Goal: Task Accomplishment & Management: Manage account settings

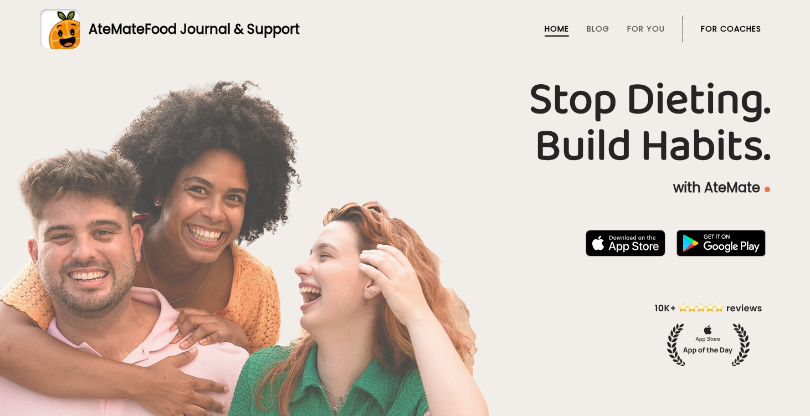
click at [716, 30] on link "For Coaches" at bounding box center [731, 28] width 60 height 9
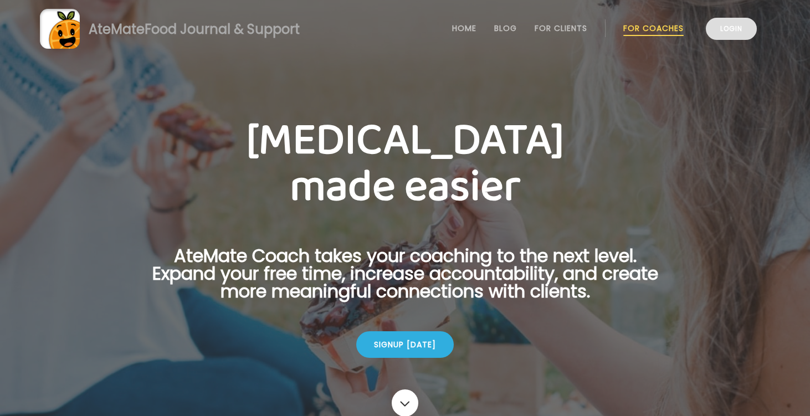
click at [724, 30] on link "Login" at bounding box center [731, 29] width 51 height 22
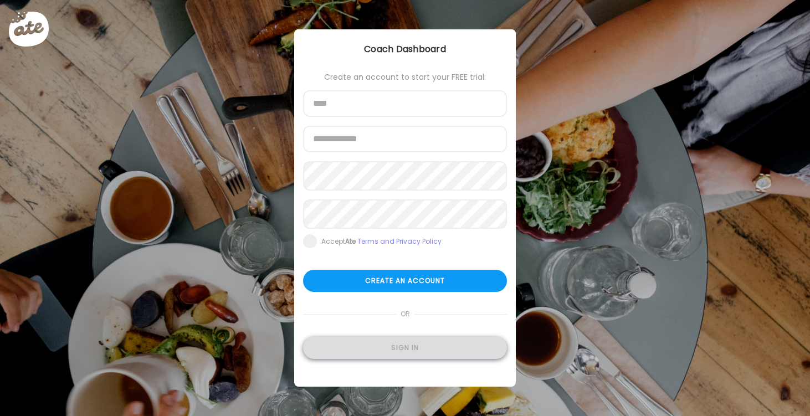
click at [429, 354] on div "Sign in" at bounding box center [405, 348] width 204 height 22
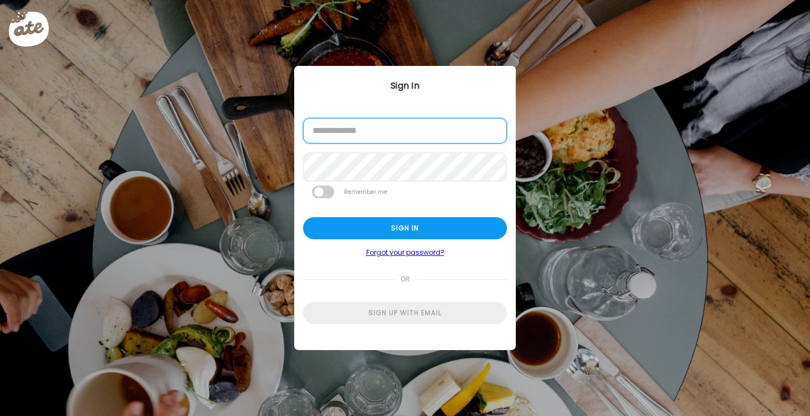
type input "**********"
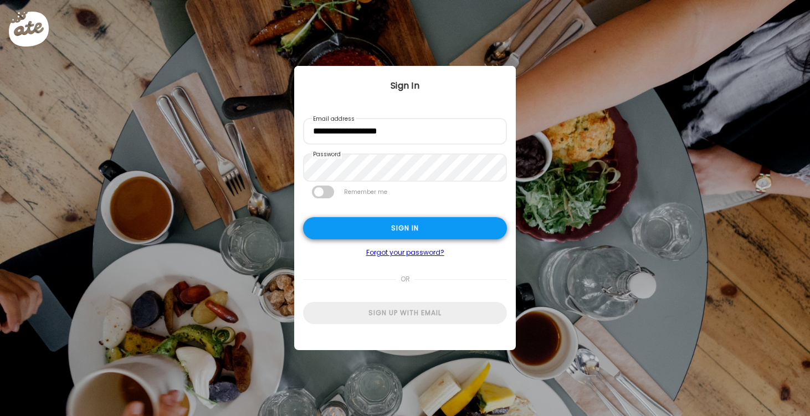
click at [403, 230] on div "Sign in" at bounding box center [405, 228] width 204 height 22
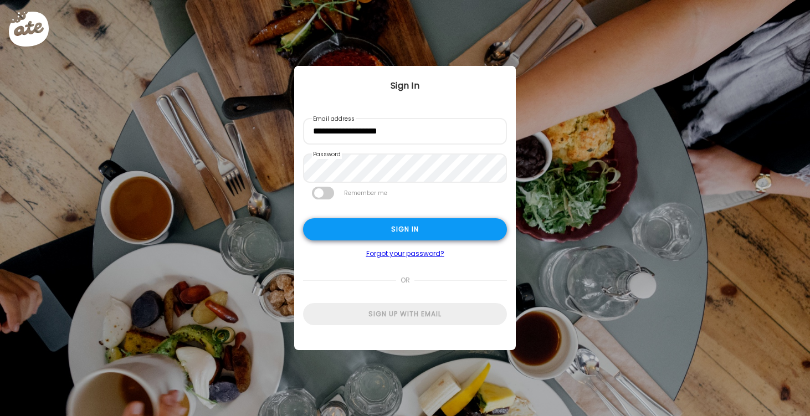
type textarea "**********"
type input "*********"
type input "**********"
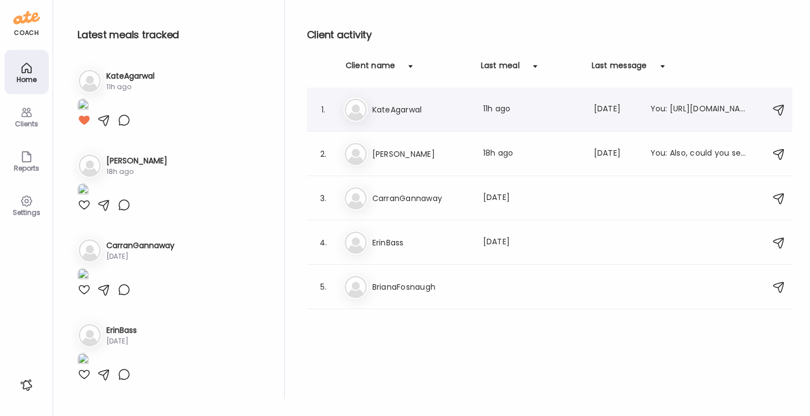
click at [410, 106] on h3 "KateAgarwal" at bounding box center [421, 109] width 98 height 13
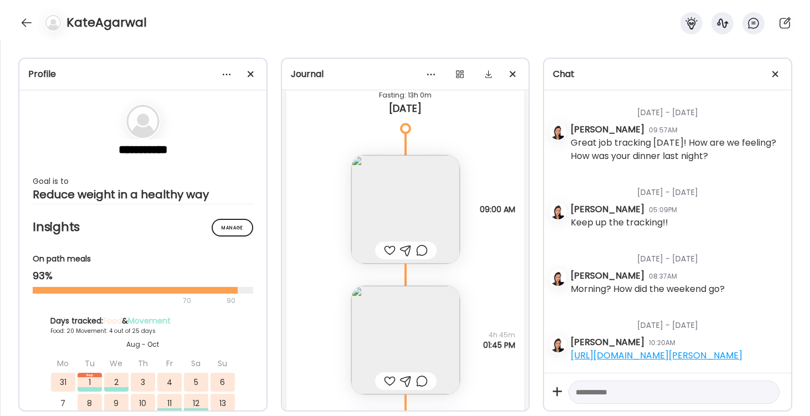
scroll to position [20266, 0]
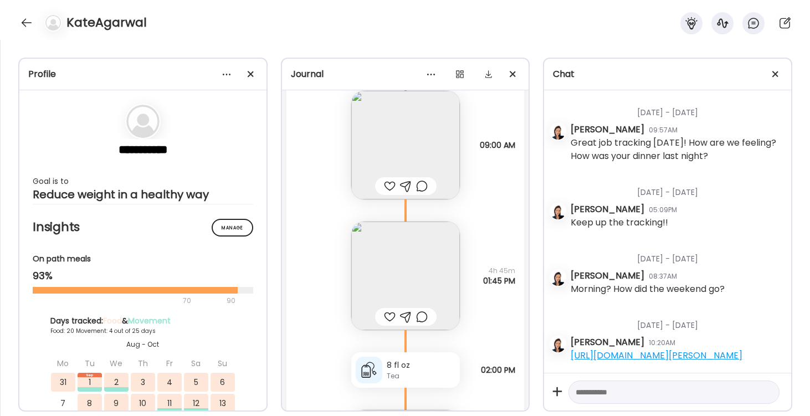
click at [417, 156] on img at bounding box center [405, 145] width 109 height 109
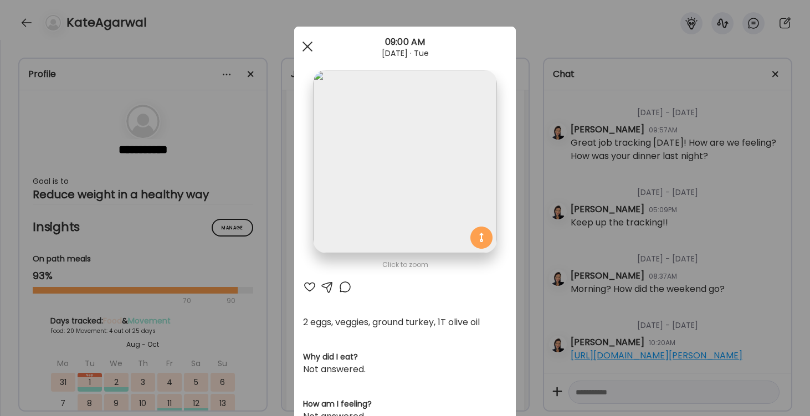
click at [308, 44] on div at bounding box center [307, 46] width 22 height 22
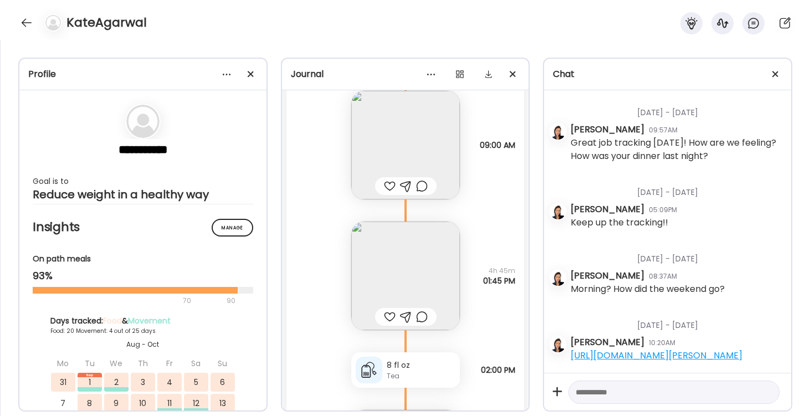
click at [419, 262] on img at bounding box center [405, 276] width 109 height 109
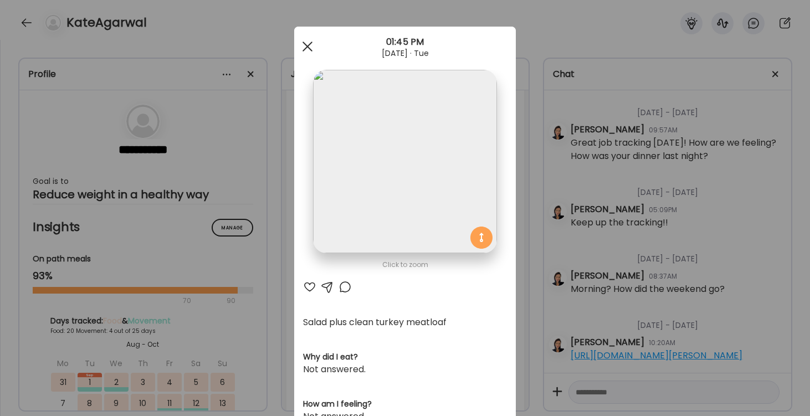
click at [310, 45] on div at bounding box center [307, 46] width 22 height 22
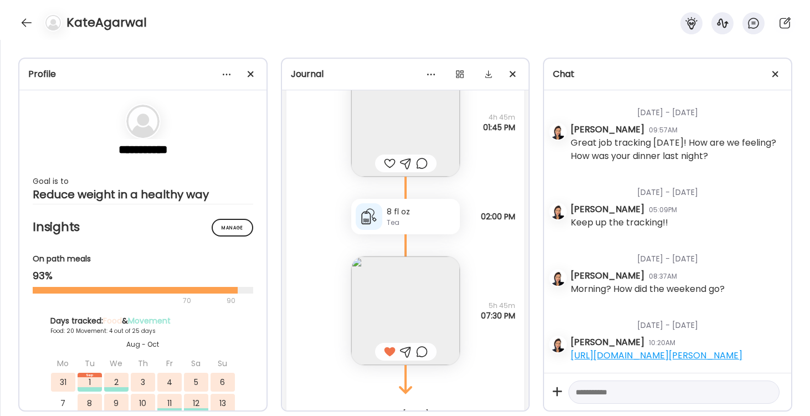
scroll to position [20428, 0]
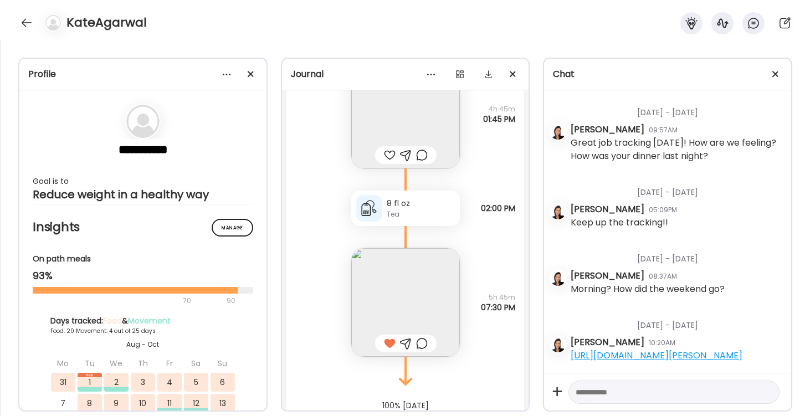
click at [422, 295] on img at bounding box center [405, 302] width 109 height 109
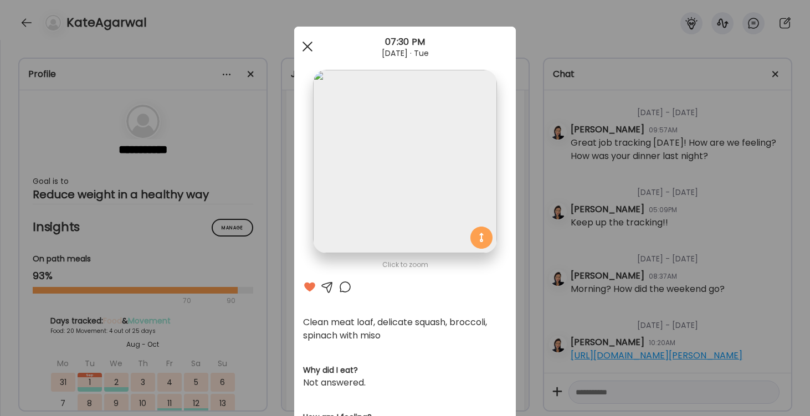
click at [309, 43] on div at bounding box center [307, 46] width 22 height 22
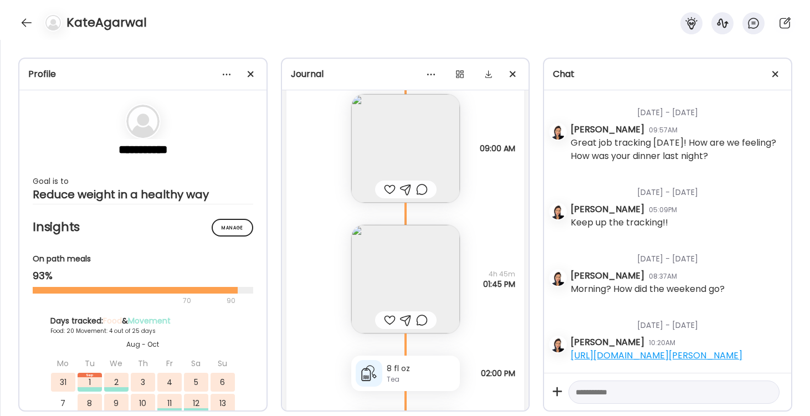
scroll to position [20252, 0]
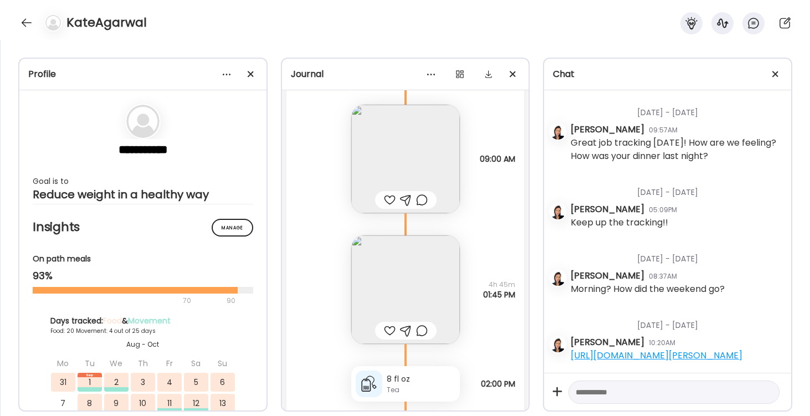
click at [422, 153] on img at bounding box center [405, 159] width 109 height 109
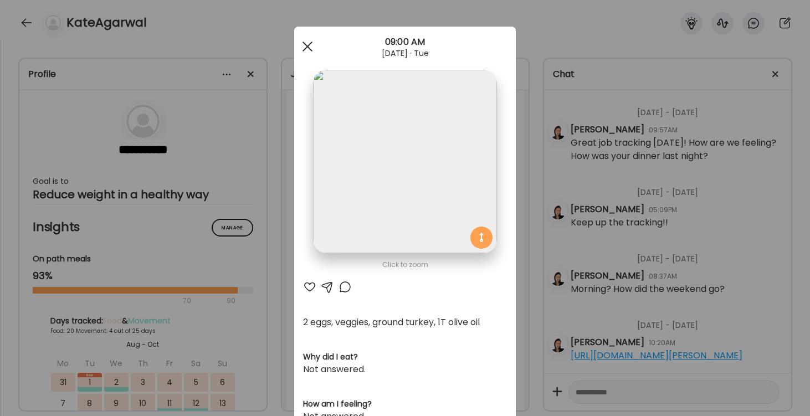
click at [307, 42] on div at bounding box center [307, 46] width 22 height 22
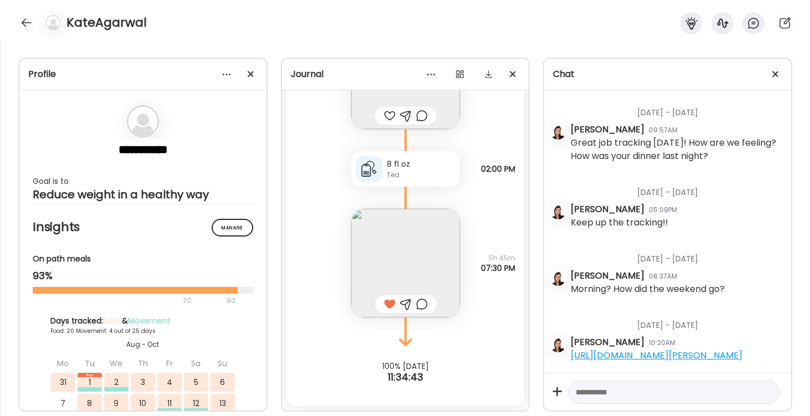
scroll to position [20467, 0]
click at [411, 275] on img at bounding box center [405, 263] width 109 height 109
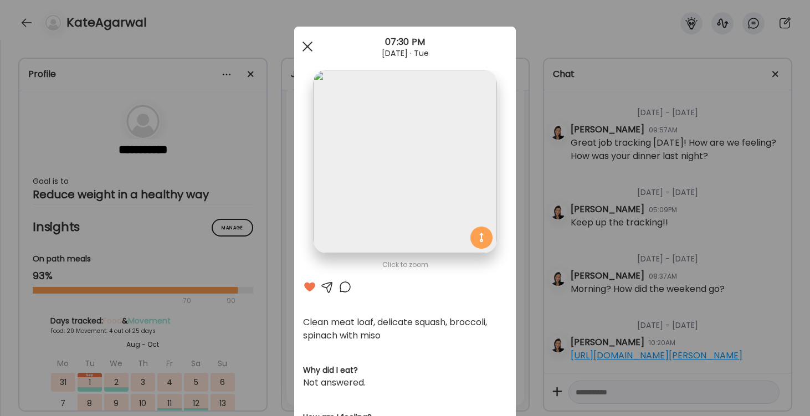
click at [308, 44] on div at bounding box center [307, 46] width 22 height 22
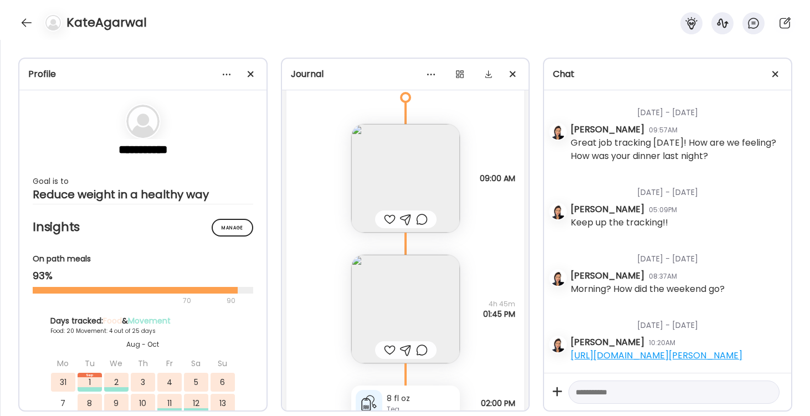
scroll to position [20231, 0]
click at [24, 25] on div at bounding box center [27, 23] width 18 height 18
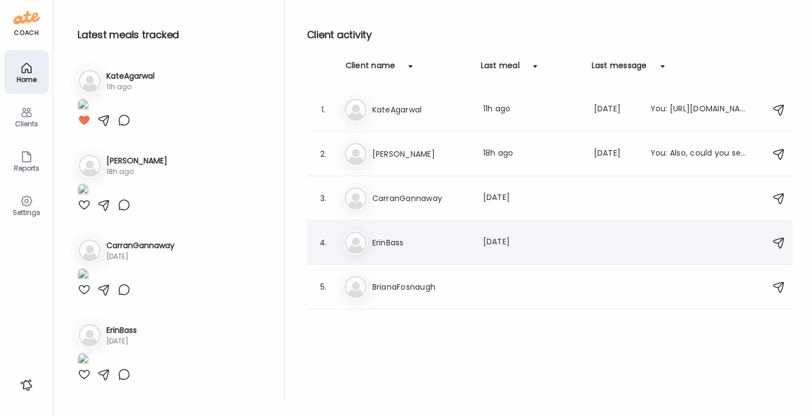
click at [383, 244] on h3 "ErinBass" at bounding box center [421, 242] width 98 height 13
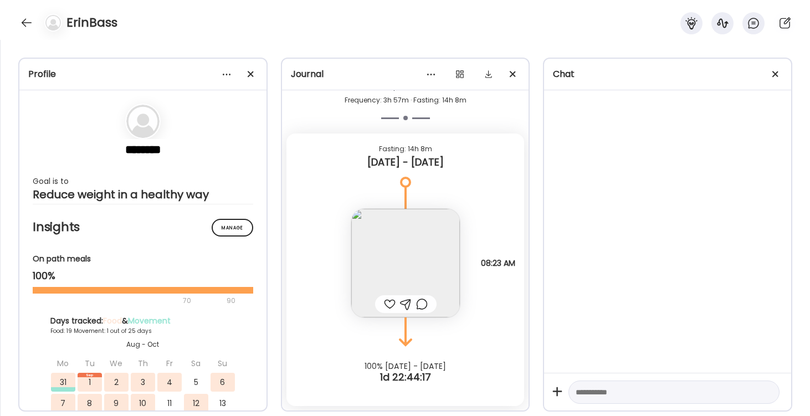
scroll to position [13484, 0]
click at [27, 23] on div at bounding box center [27, 23] width 18 height 18
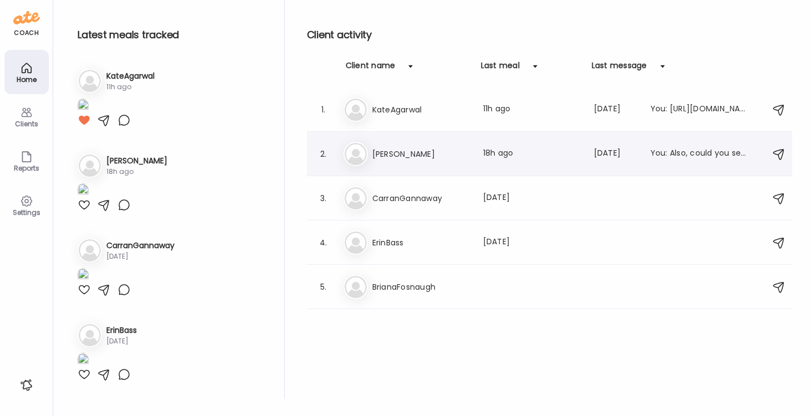
click at [389, 150] on h3 "[PERSON_NAME]" at bounding box center [421, 153] width 98 height 13
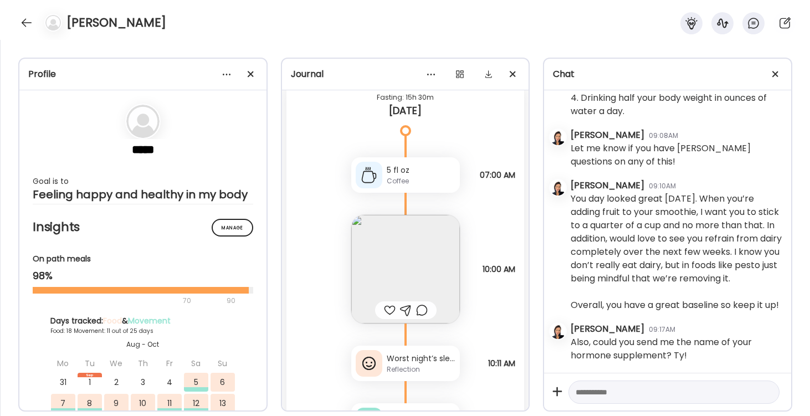
scroll to position [19734, 0]
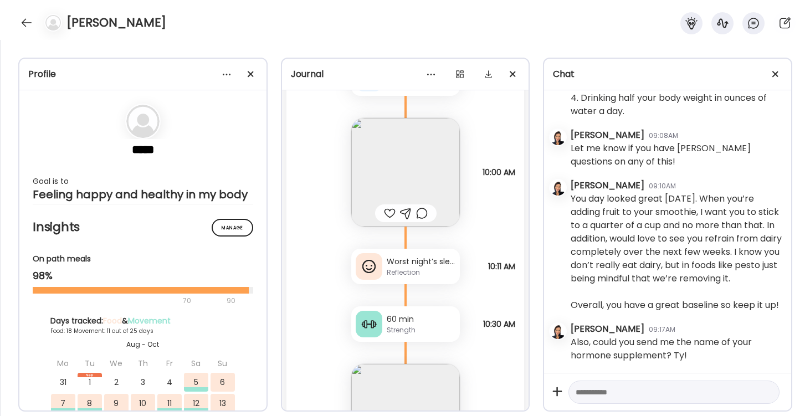
click at [422, 166] on img at bounding box center [405, 172] width 109 height 109
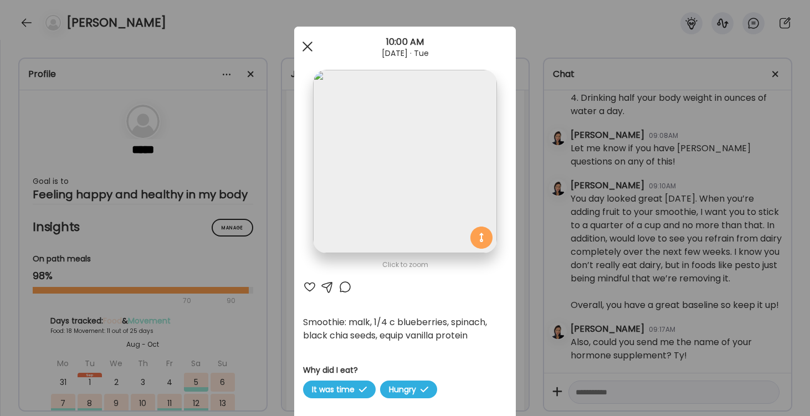
click at [305, 47] on div at bounding box center [307, 46] width 22 height 22
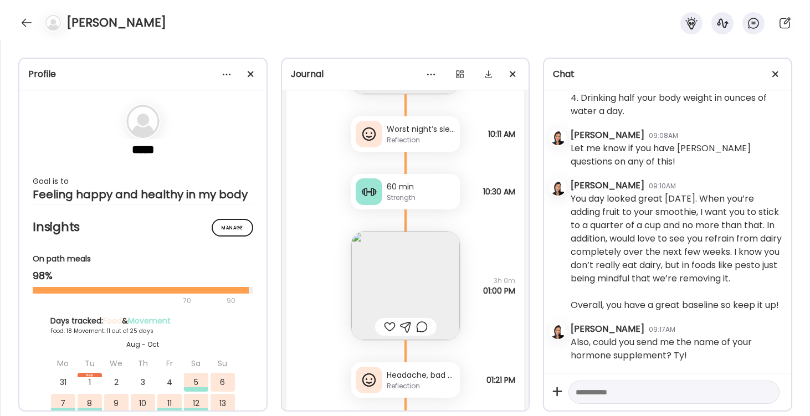
scroll to position [19865, 0]
click at [401, 142] on div "Reflection" at bounding box center [421, 142] width 69 height 10
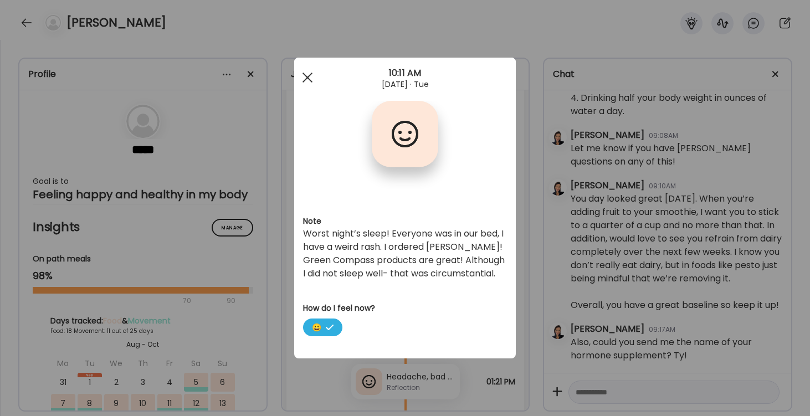
click at [308, 74] on div at bounding box center [307, 77] width 22 height 22
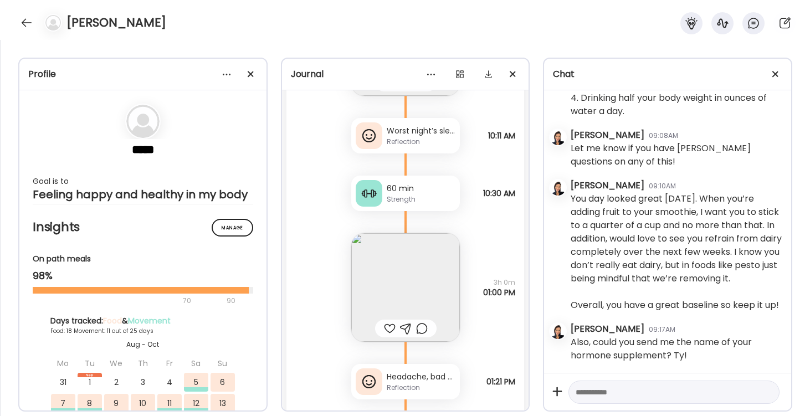
scroll to position [19962, 0]
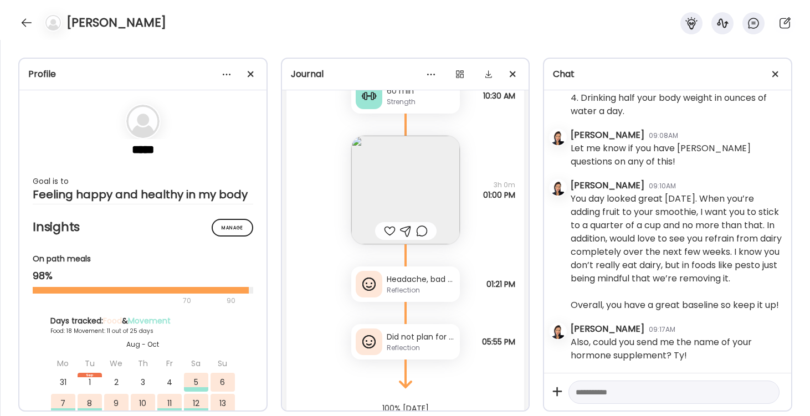
click at [410, 182] on img at bounding box center [405, 190] width 109 height 109
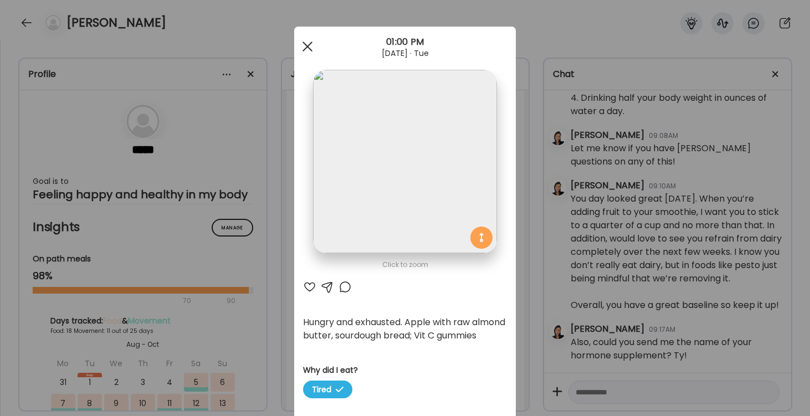
click at [306, 47] on div at bounding box center [307, 46] width 22 height 22
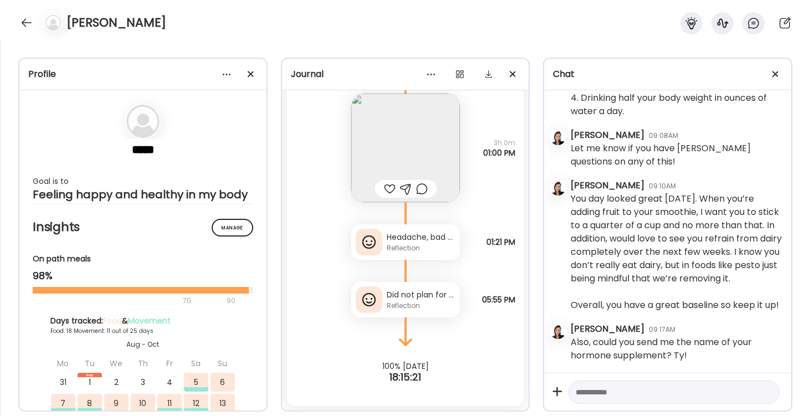
scroll to position [20004, 0]
click at [419, 293] on div "Did not plan for the snack. :( ovulating cramps. Had a [PERSON_NAME] when just …" at bounding box center [421, 295] width 69 height 12
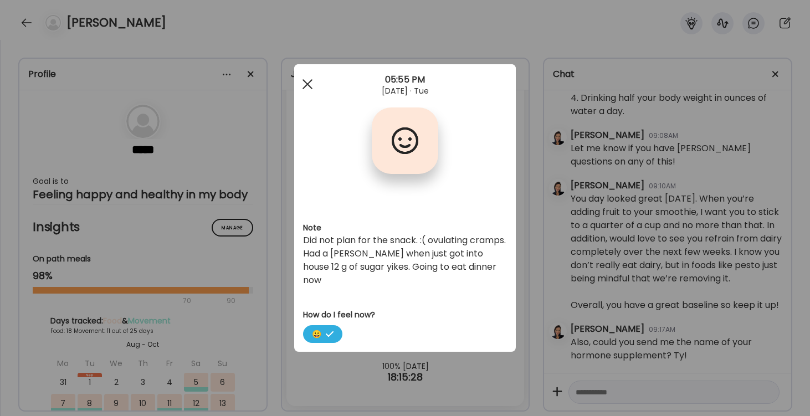
click at [311, 83] on div at bounding box center [307, 84] width 22 height 22
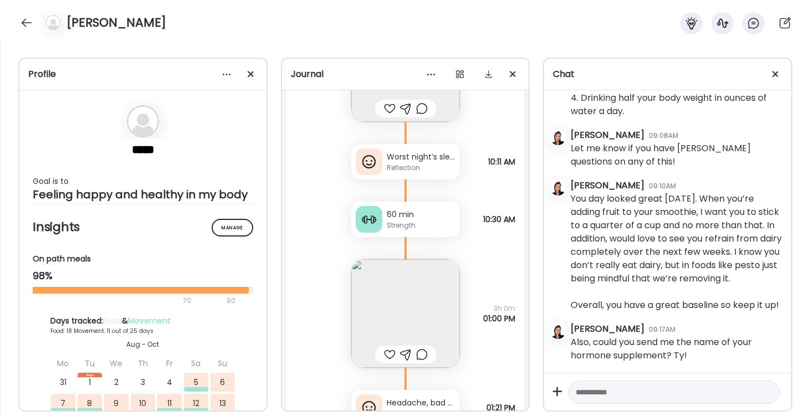
scroll to position [19829, 0]
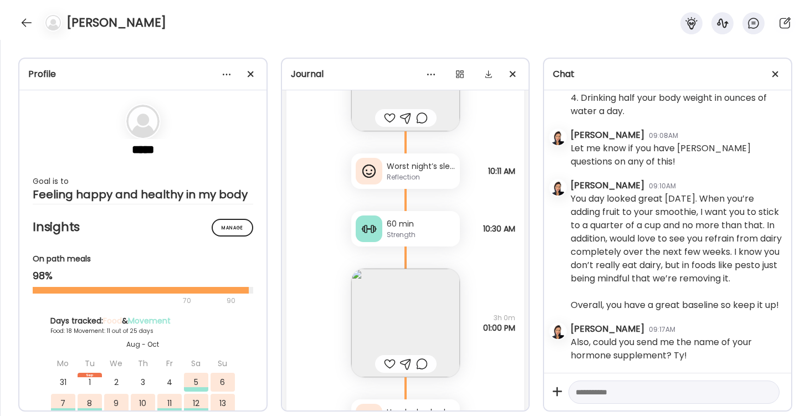
click at [424, 324] on img at bounding box center [405, 323] width 109 height 109
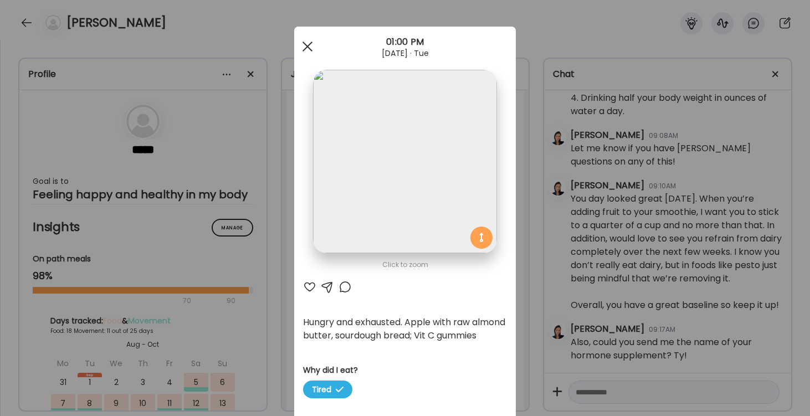
click at [309, 47] on div at bounding box center [307, 46] width 22 height 22
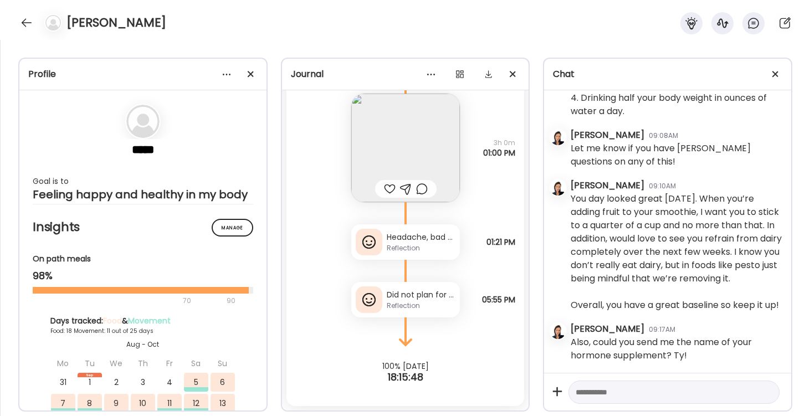
scroll to position [20004, 0]
click at [428, 237] on div "Headache, bad night’s sleep, really hope I don’t catch what my daughter had. Ca…" at bounding box center [421, 238] width 69 height 12
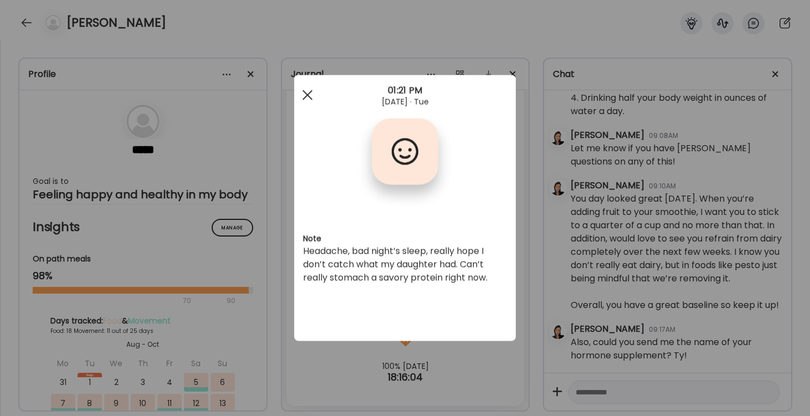
click at [304, 96] on div at bounding box center [307, 95] width 22 height 22
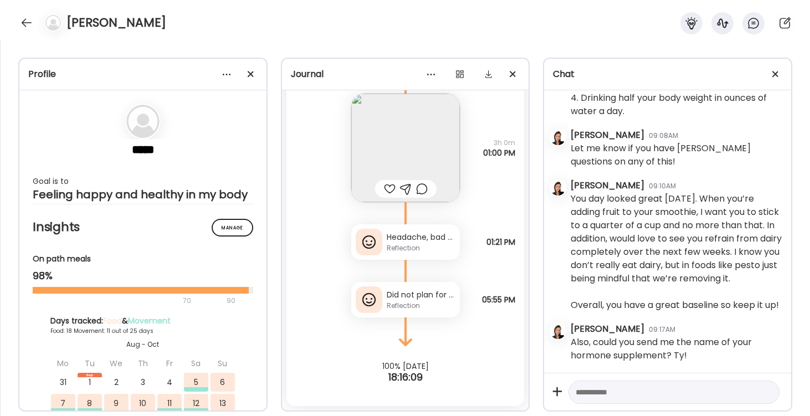
click at [425, 295] on div "Did not plan for the snack. :( ovulating cramps. Had a [PERSON_NAME] when just …" at bounding box center [421, 295] width 69 height 12
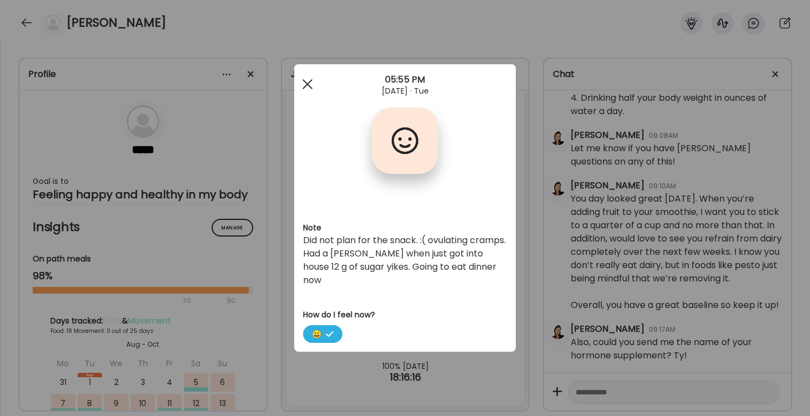
click at [307, 85] on span at bounding box center [308, 84] width 10 height 10
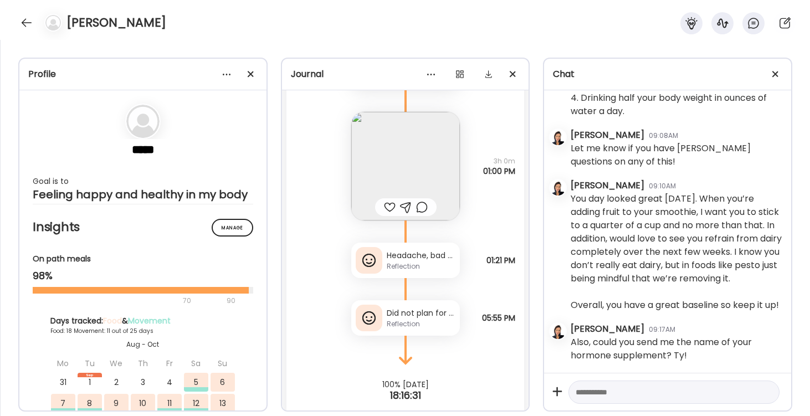
scroll to position [19989, 0]
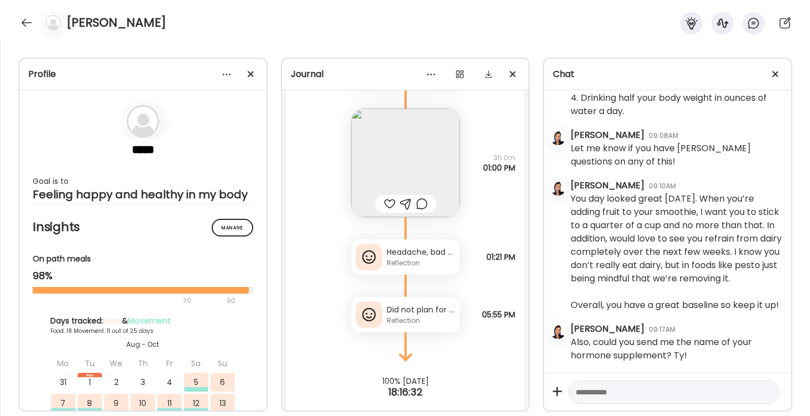
click at [410, 162] on img at bounding box center [405, 163] width 109 height 109
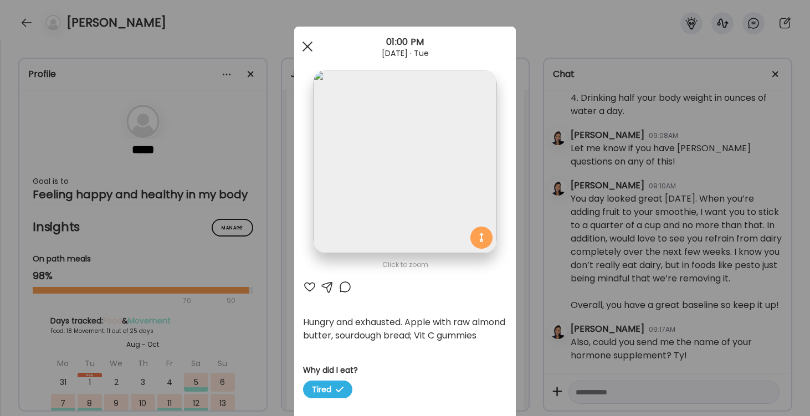
click at [307, 49] on div at bounding box center [307, 46] width 22 height 22
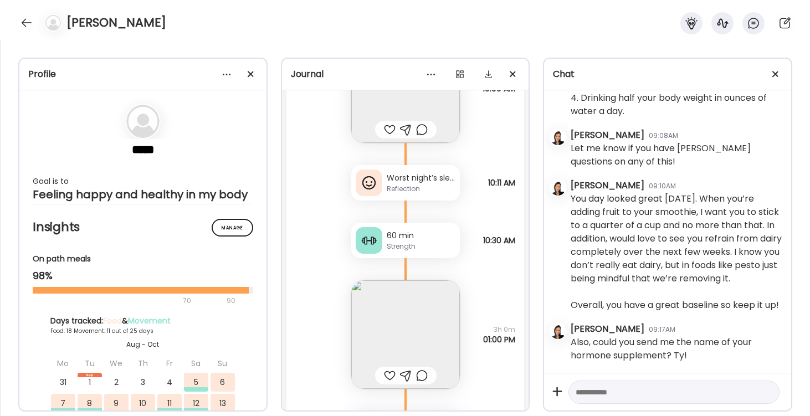
scroll to position [19842, 0]
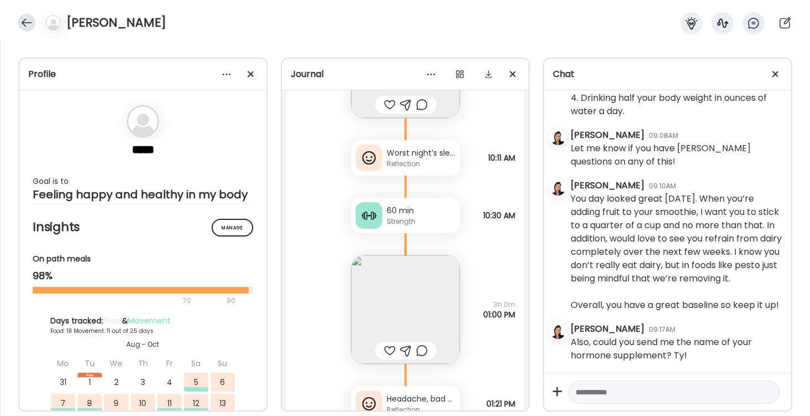
click at [28, 24] on div at bounding box center [27, 23] width 18 height 18
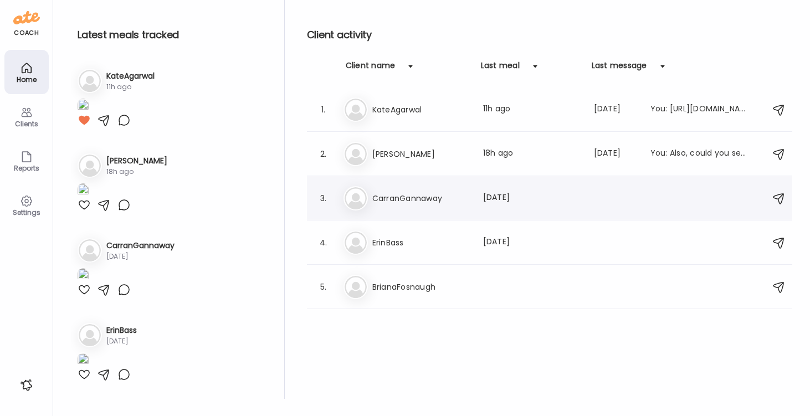
click at [399, 199] on h3 "CarranGannaway" at bounding box center [421, 198] width 98 height 13
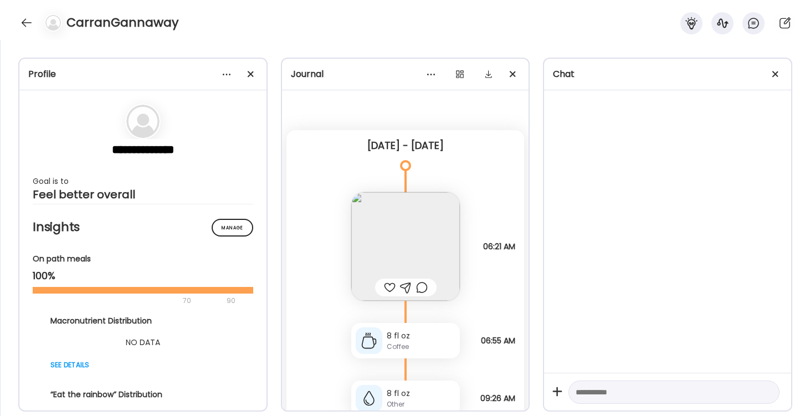
scroll to position [0, 0]
click at [388, 286] on div at bounding box center [390, 287] width 12 height 13
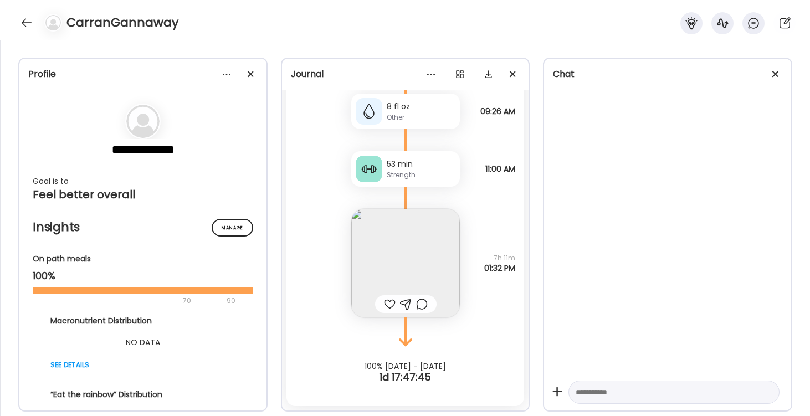
scroll to position [287, 0]
click at [389, 301] on div at bounding box center [390, 304] width 12 height 13
